Goal: Find specific page/section: Find specific page/section

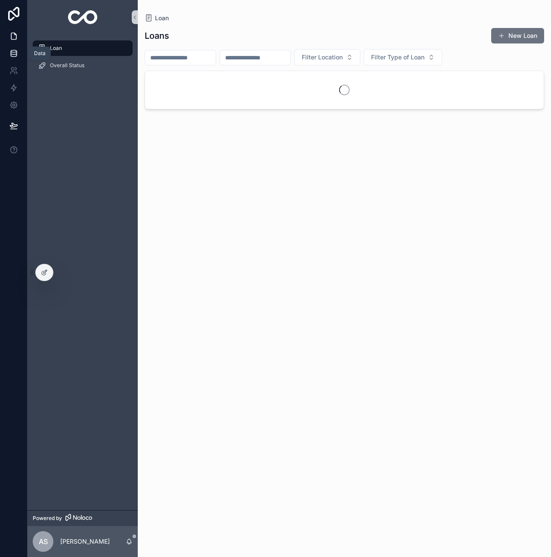
click at [17, 51] on icon at bounding box center [13, 53] width 9 height 9
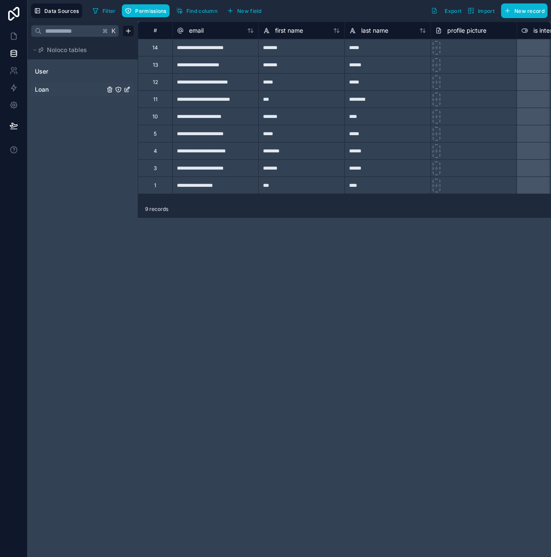
click at [69, 90] on link "Loan" at bounding box center [70, 89] width 70 height 9
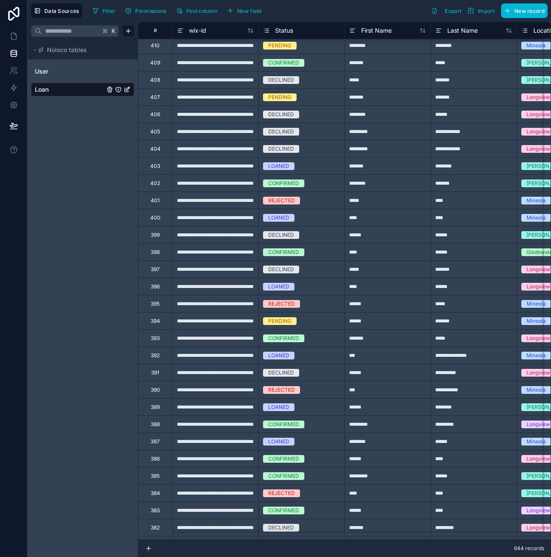
scroll to position [11465, 0]
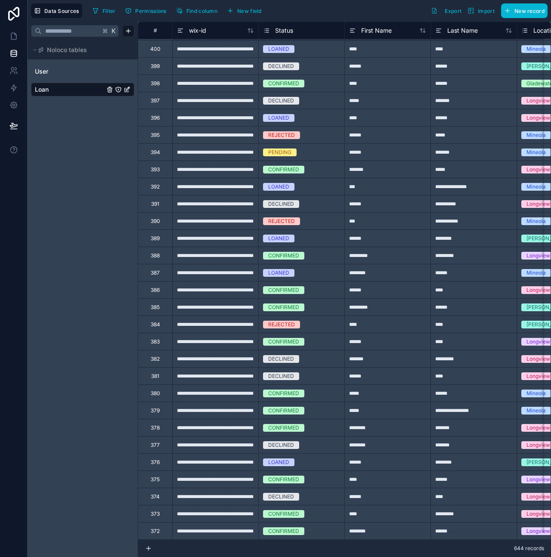
click at [154, 496] on div "374" at bounding box center [155, 496] width 34 height 17
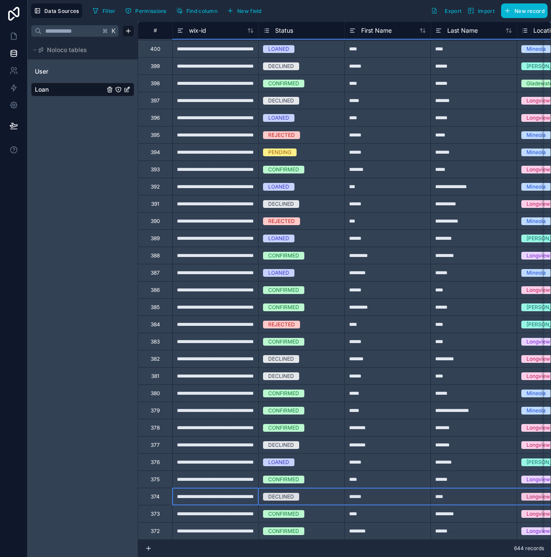
click at [154, 494] on div "374" at bounding box center [155, 497] width 9 height 7
